Goal: Navigation & Orientation: Find specific page/section

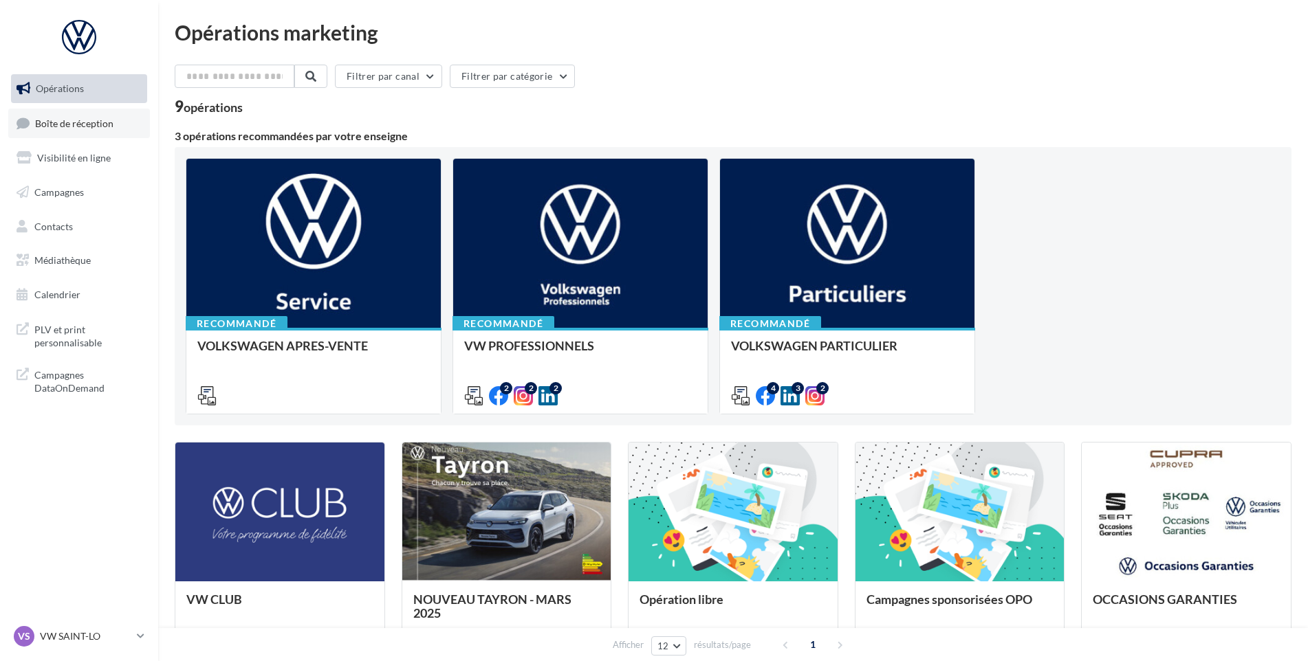
click at [118, 127] on link "Boîte de réception" at bounding box center [79, 124] width 142 height 30
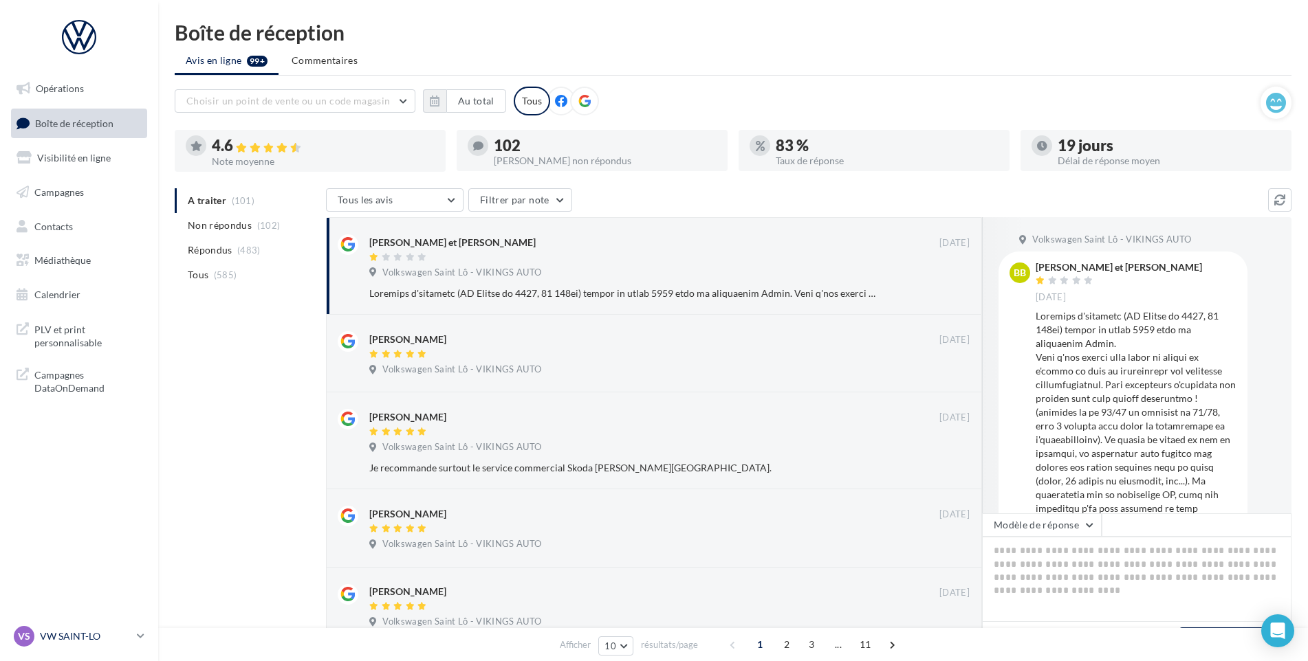
click at [73, 635] on p "VW SAINT-LO" at bounding box center [85, 637] width 91 height 14
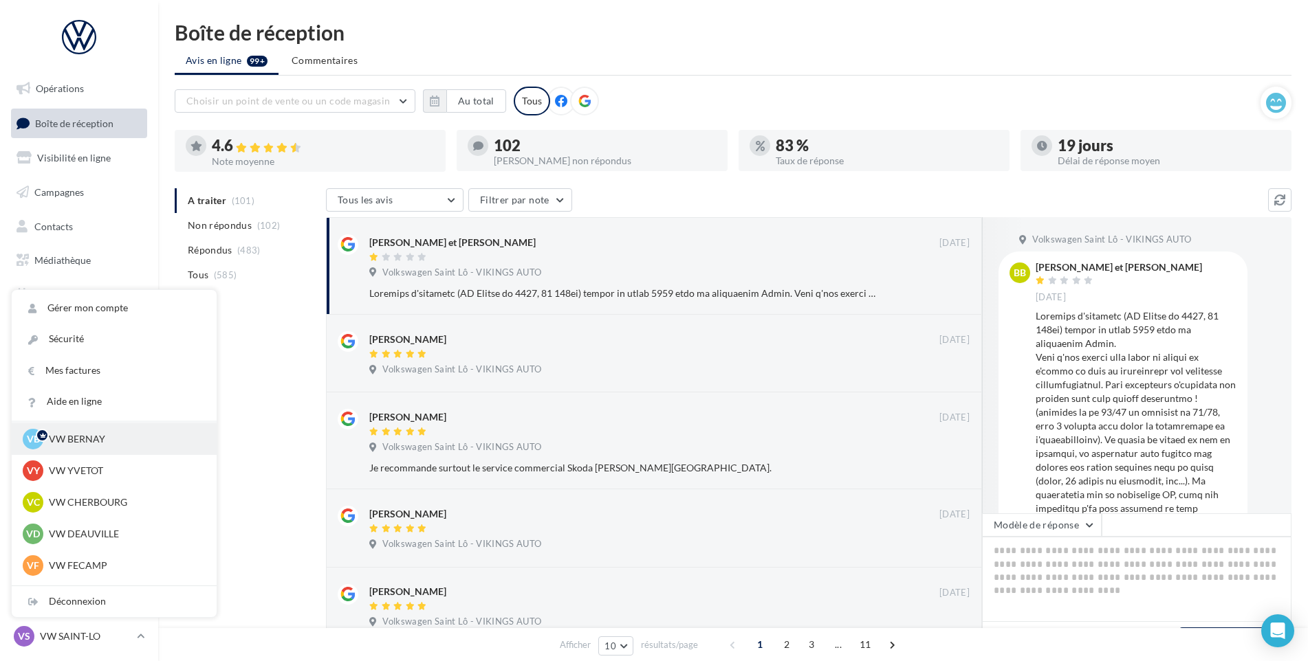
scroll to position [69, 0]
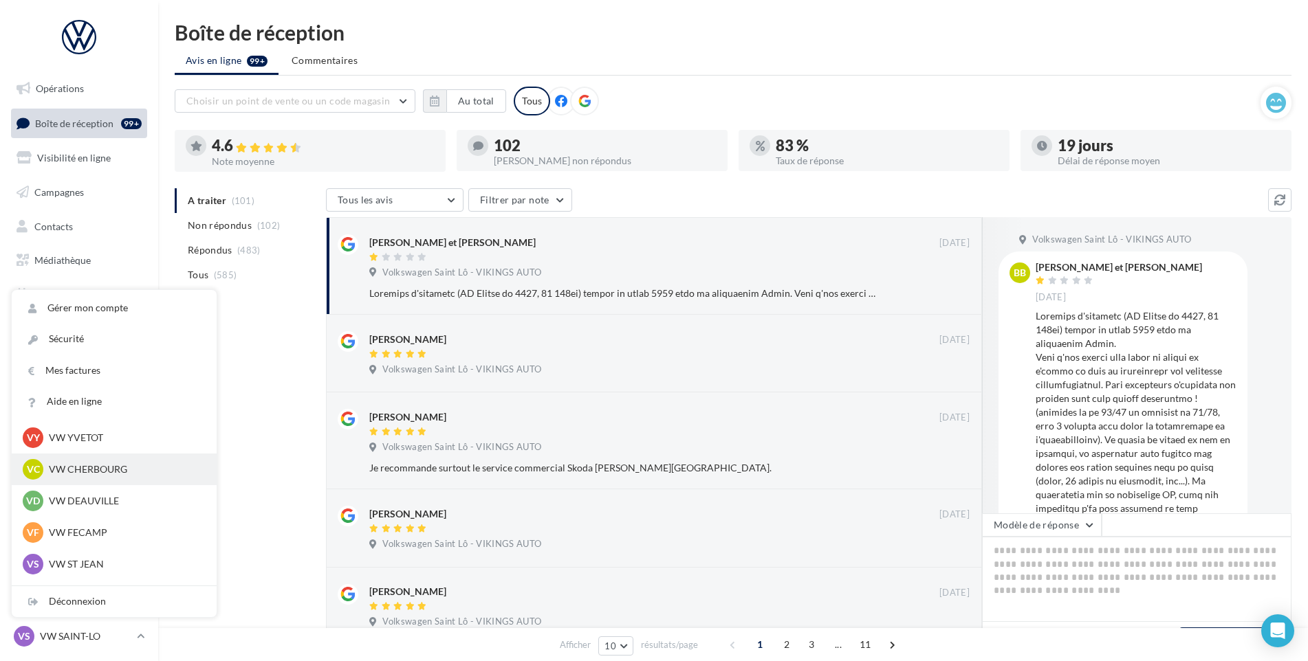
click at [94, 467] on p "VW CHERBOURG" at bounding box center [124, 470] width 151 height 14
